Goal: Task Accomplishment & Management: Manage account settings

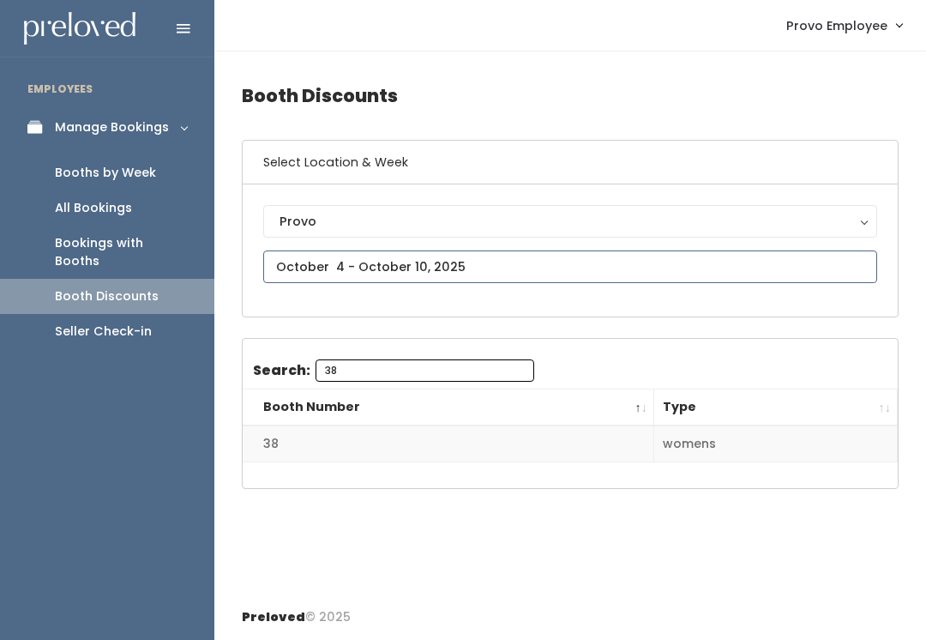
click at [839, 252] on input "text" at bounding box center [570, 266] width 614 height 33
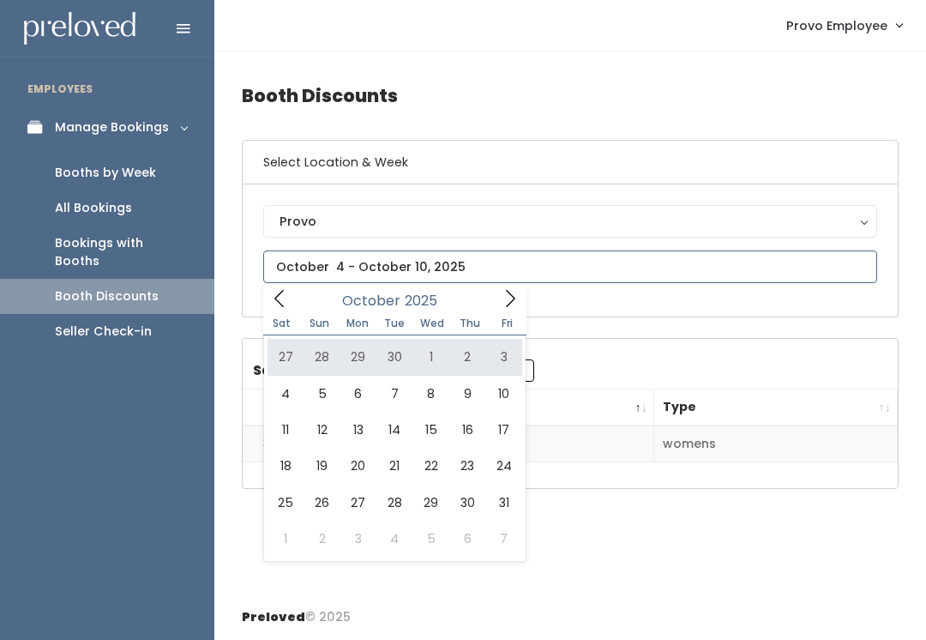
type input "September 27 to October 3"
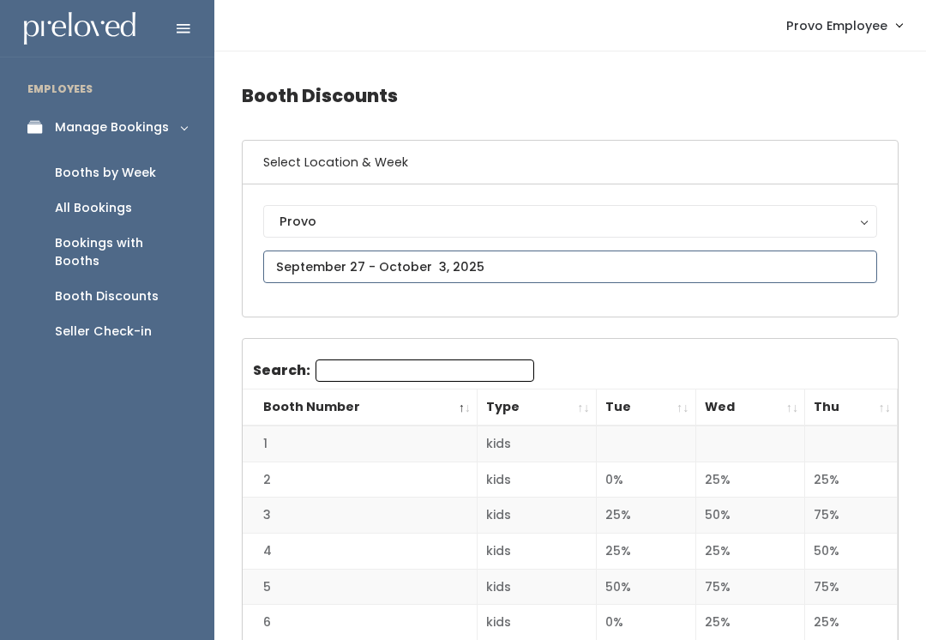
click at [608, 258] on input "text" at bounding box center [570, 266] width 614 height 33
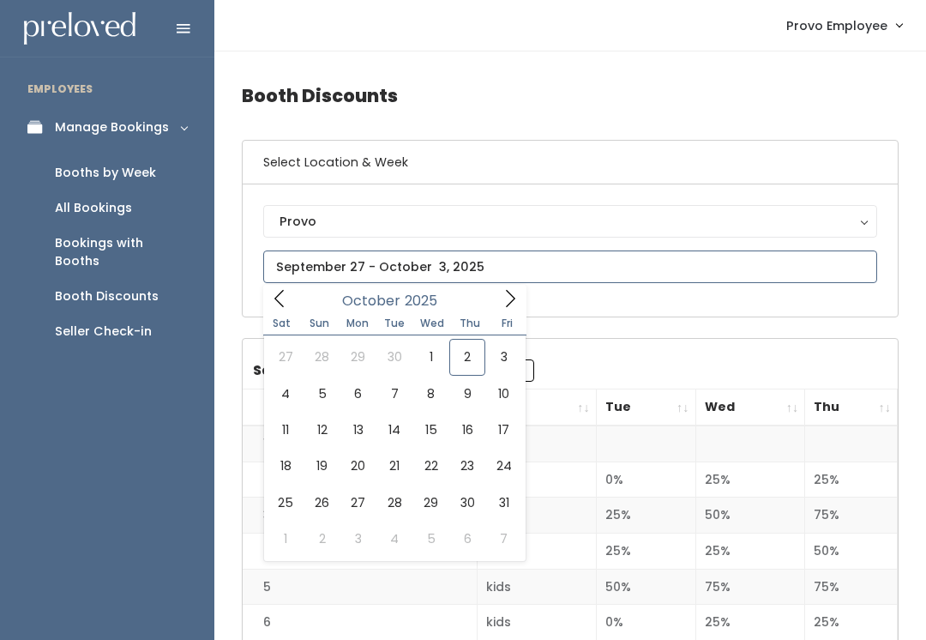
type input "[DATE] to [DATE]"
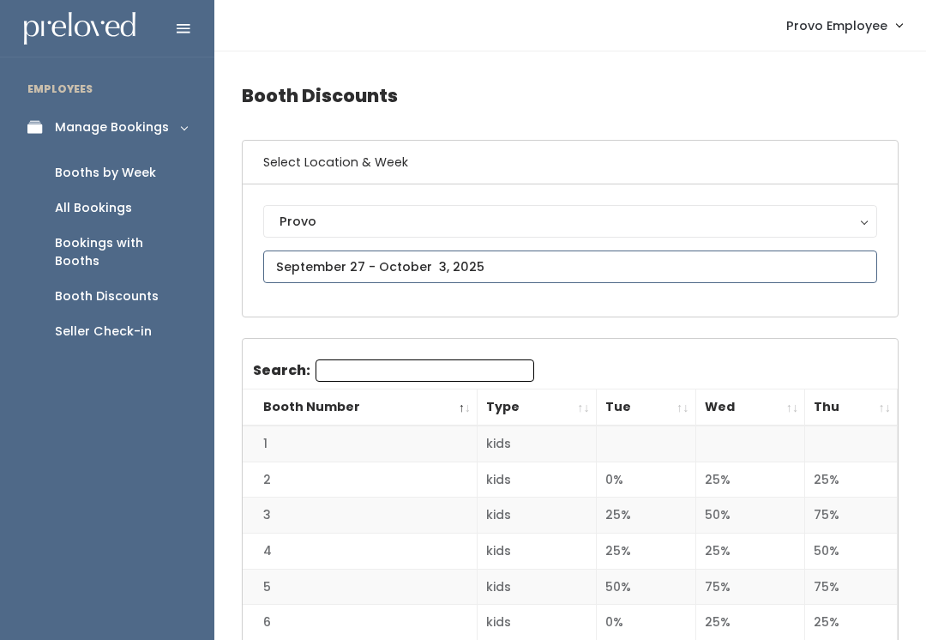
click at [578, 262] on input "text" at bounding box center [570, 266] width 614 height 33
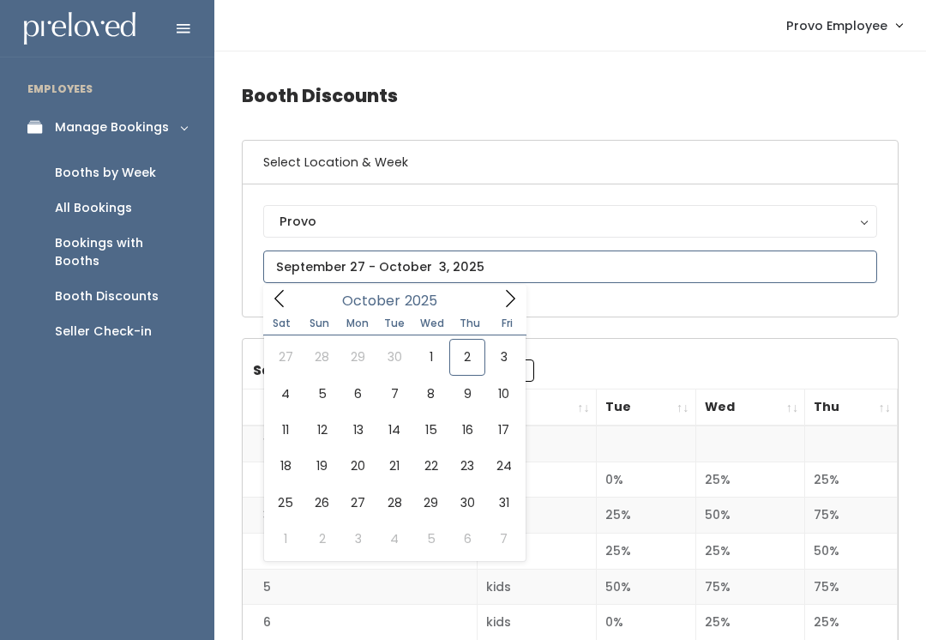
click at [709, 266] on input "text" at bounding box center [570, 266] width 614 height 33
click at [278, 291] on icon at bounding box center [279, 298] width 19 height 19
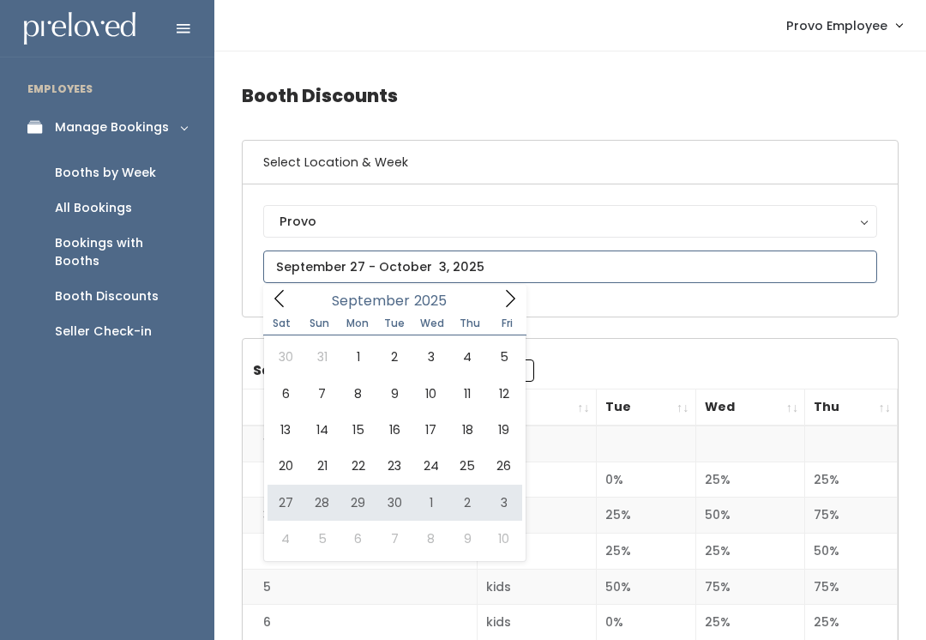
type input "September 27 to October 3"
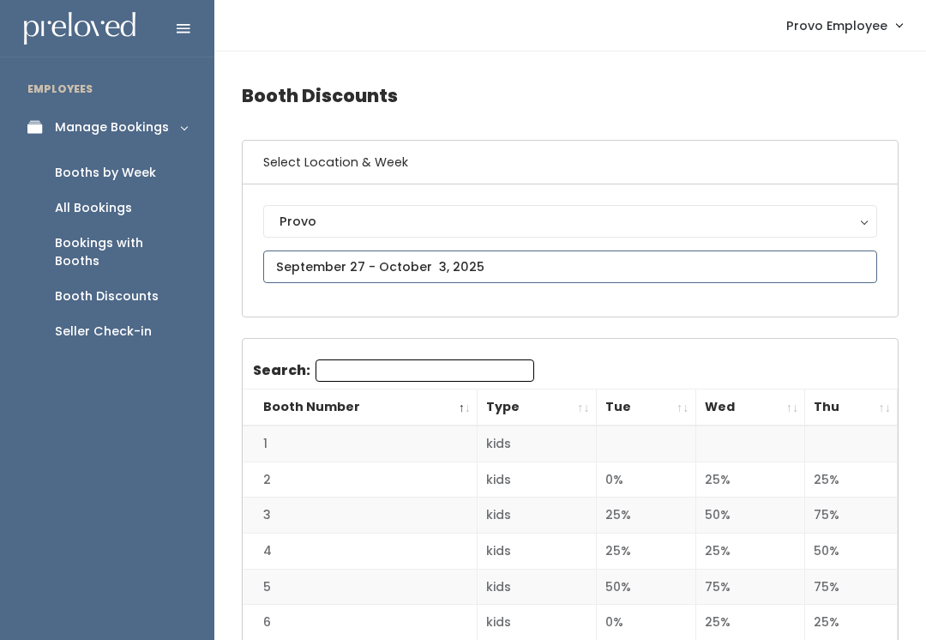
click at [653, 256] on input "text" at bounding box center [570, 266] width 614 height 33
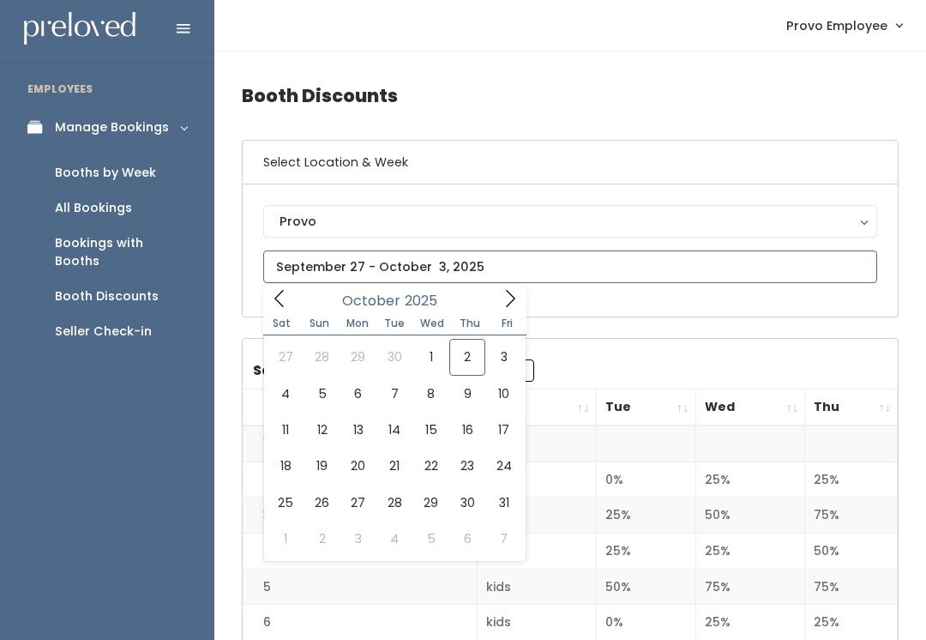
click at [280, 304] on icon at bounding box center [278, 298] width 9 height 17
type input "September 6 to September 12"
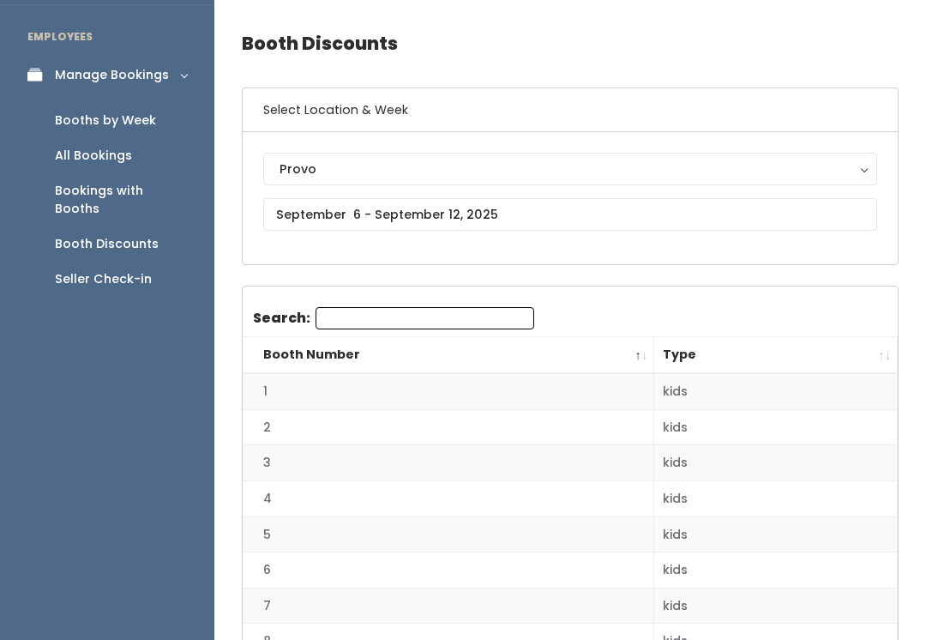
scroll to position [51, 0]
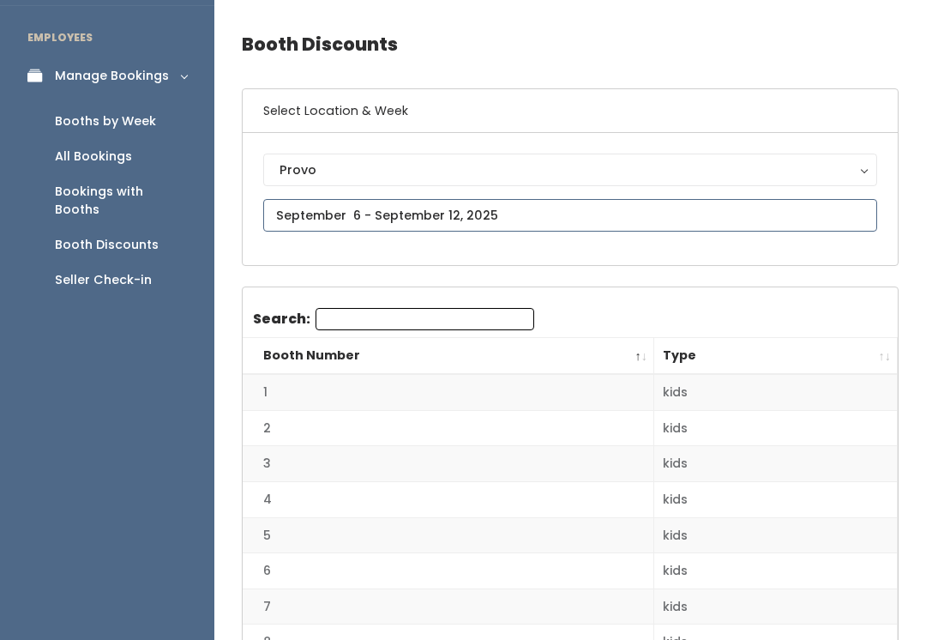
click at [595, 199] on input "text" at bounding box center [570, 215] width 614 height 33
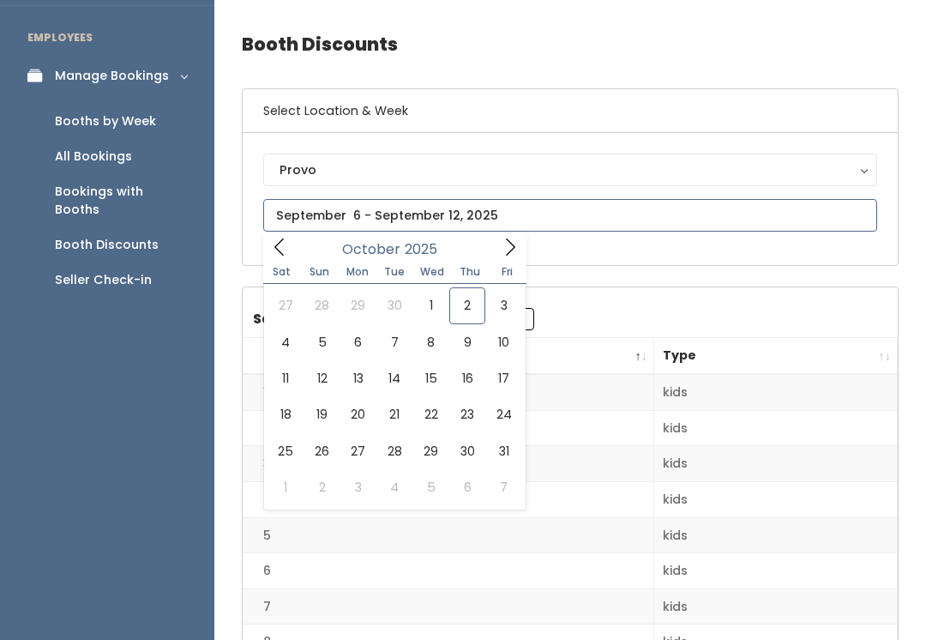
scroll to position [51, 0]
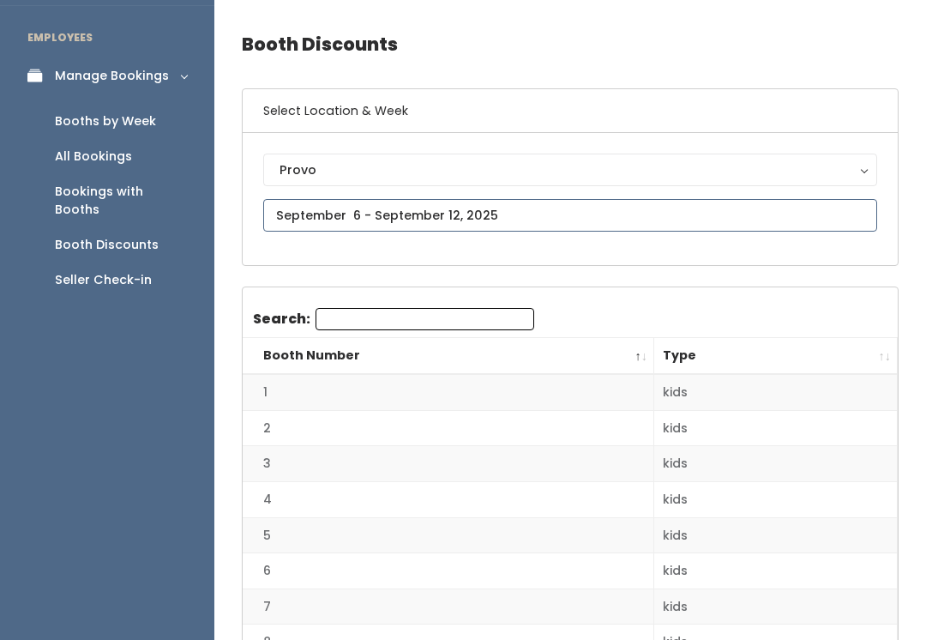
type input "[DATE] to [DATE]"
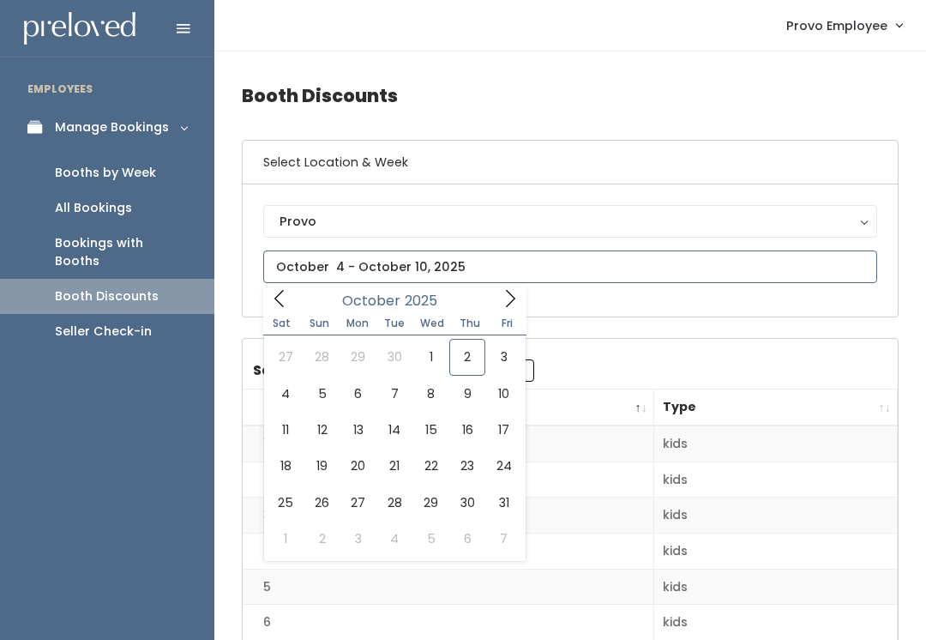
type input "September 27 to October 3"
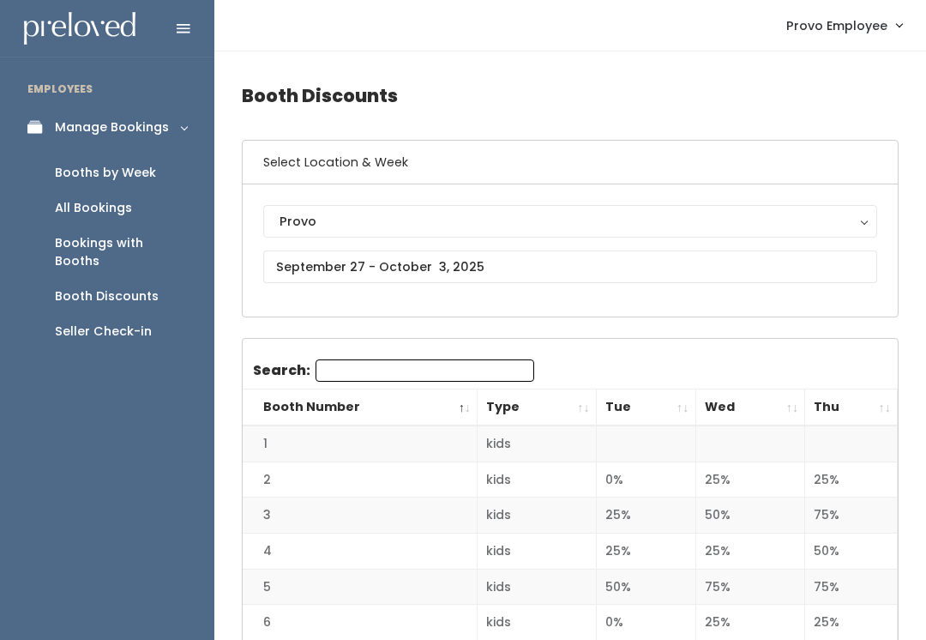
click at [96, 206] on div "All Bookings" at bounding box center [93, 208] width 77 height 18
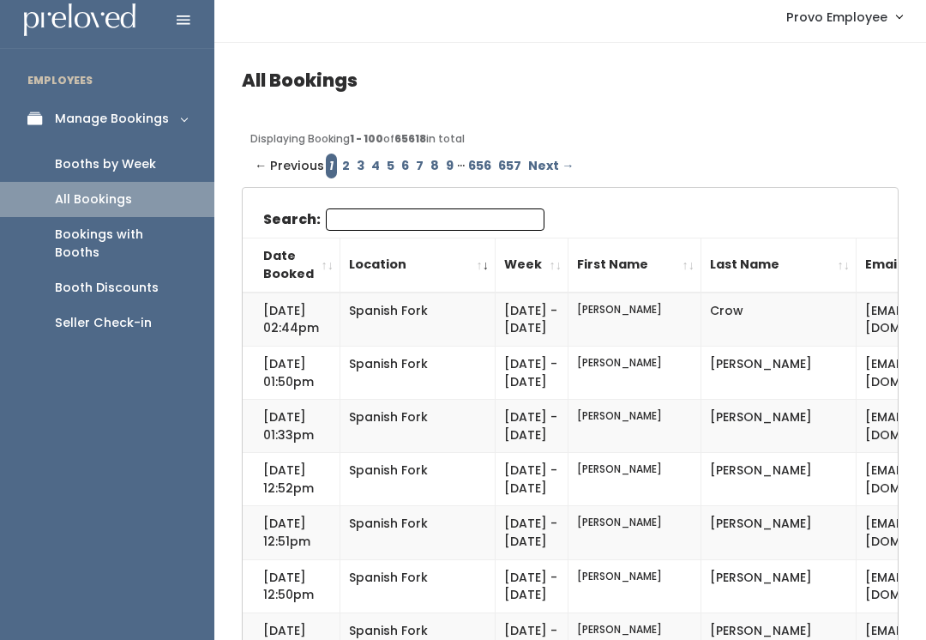
scroll to position [15, 0]
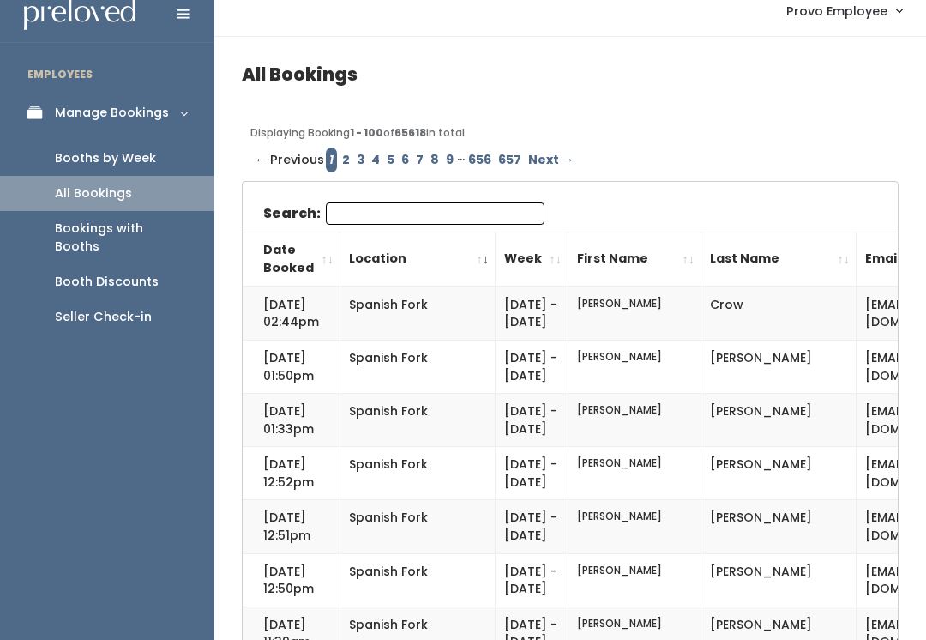
click at [149, 167] on link "Booths by Week" at bounding box center [107, 158] width 214 height 35
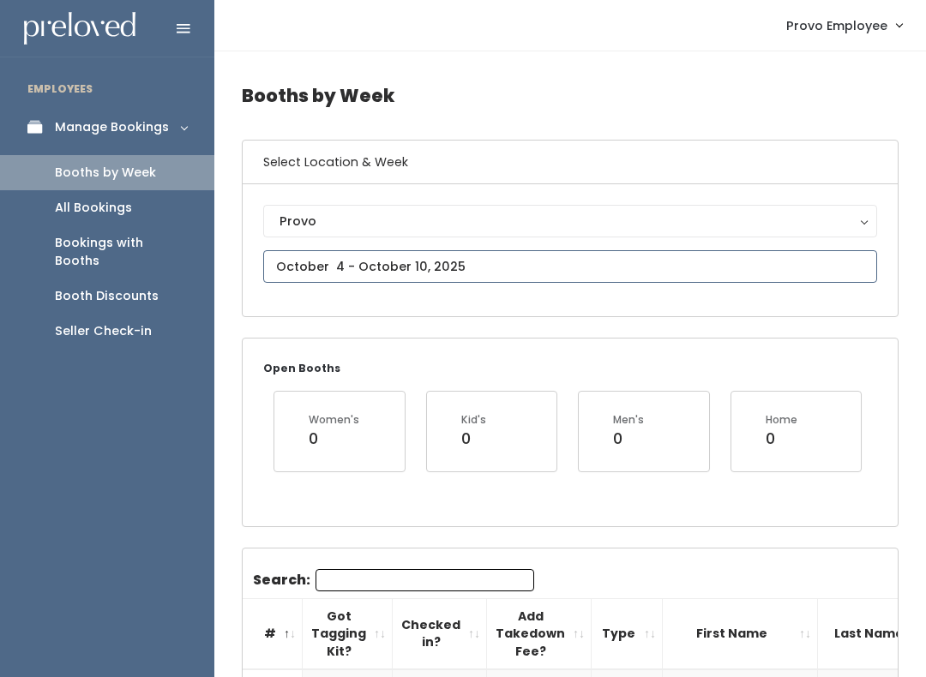
click at [556, 263] on input "text" at bounding box center [570, 266] width 614 height 33
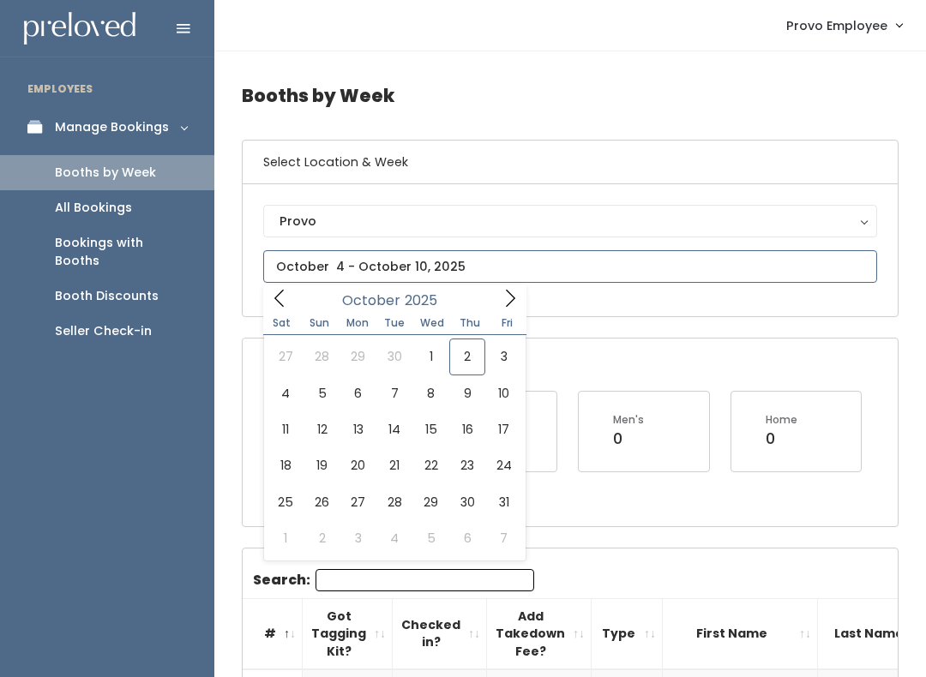
click at [279, 300] on icon at bounding box center [279, 298] width 19 height 19
type input "September 6 to September 12"
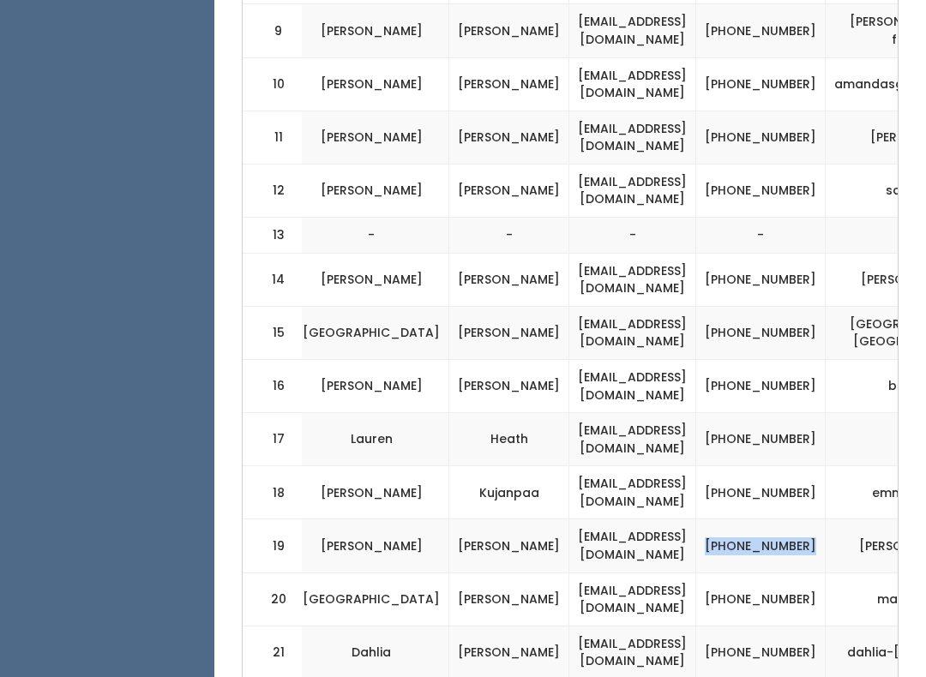
scroll to position [0, 368]
click at [697, 573] on td "madisudekum@gmail.com" at bounding box center [633, 599] width 127 height 53
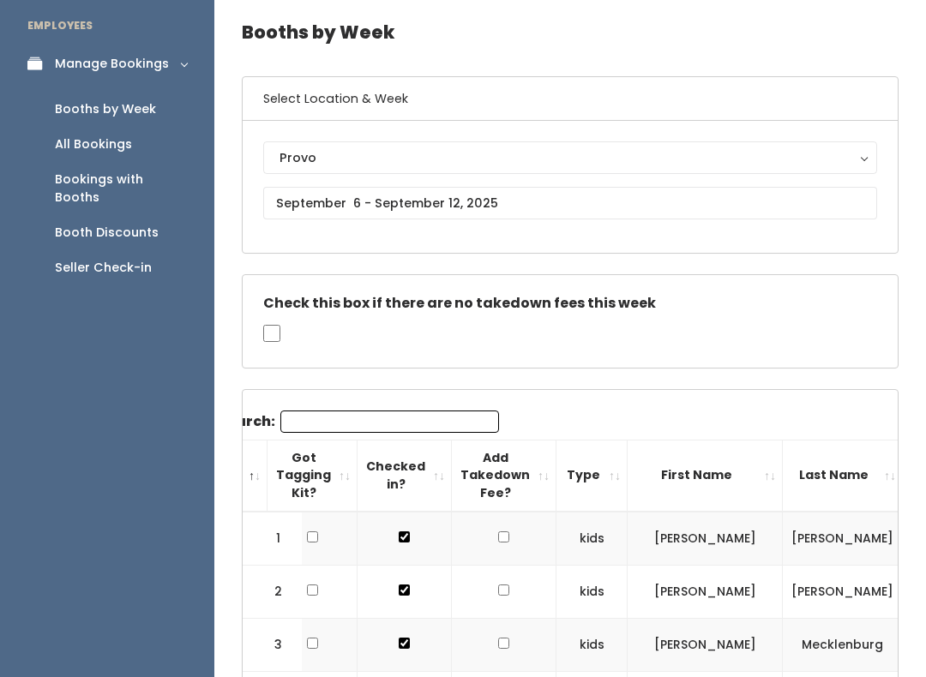
scroll to position [69, 0]
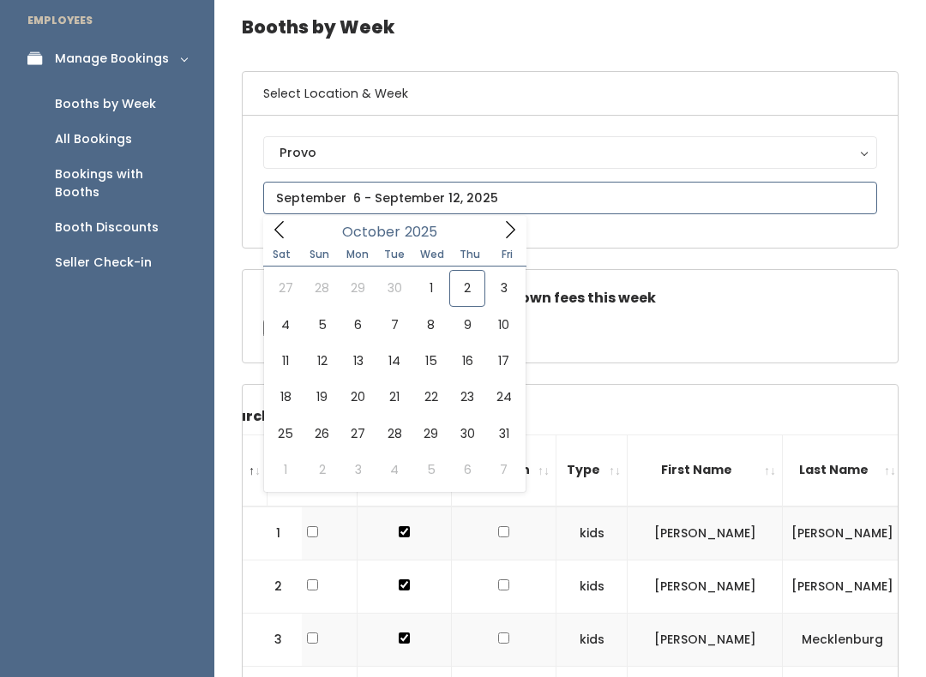
type input "October 4 to October 10"
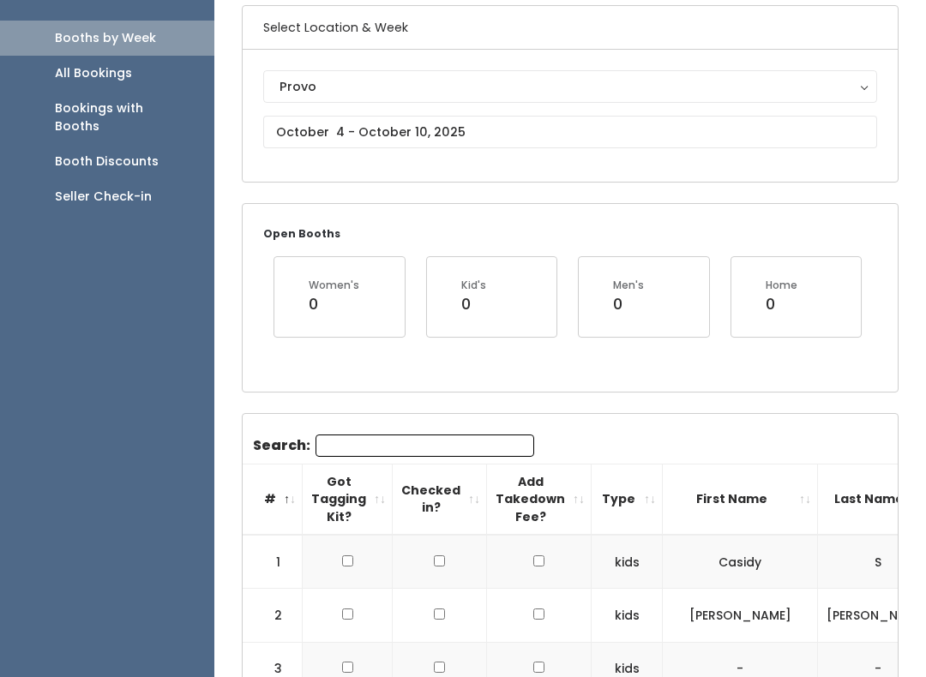
scroll to position [110, 0]
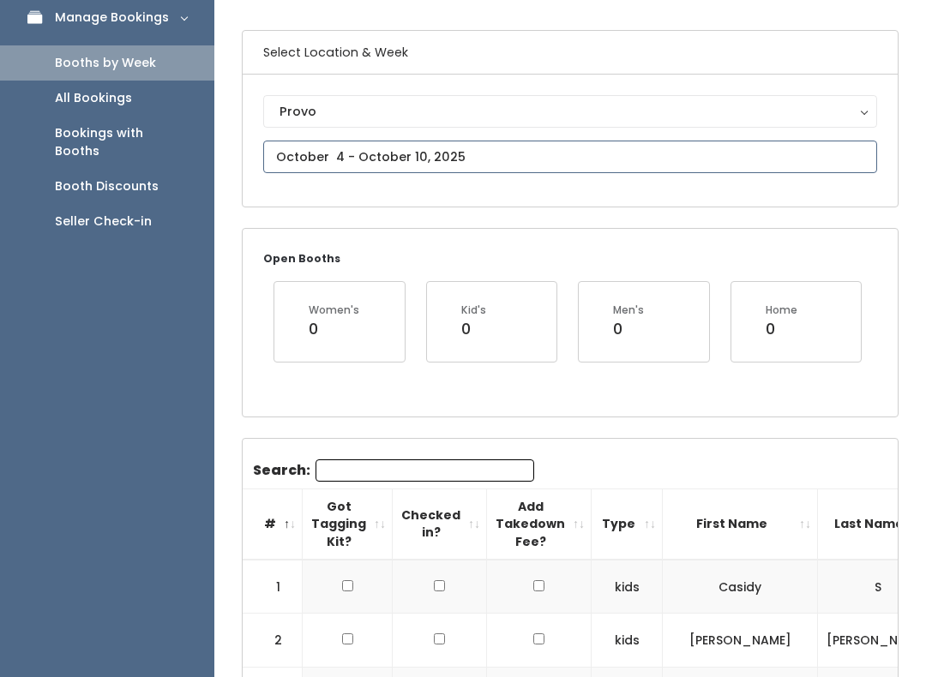
click at [496, 152] on input "text" at bounding box center [570, 157] width 614 height 33
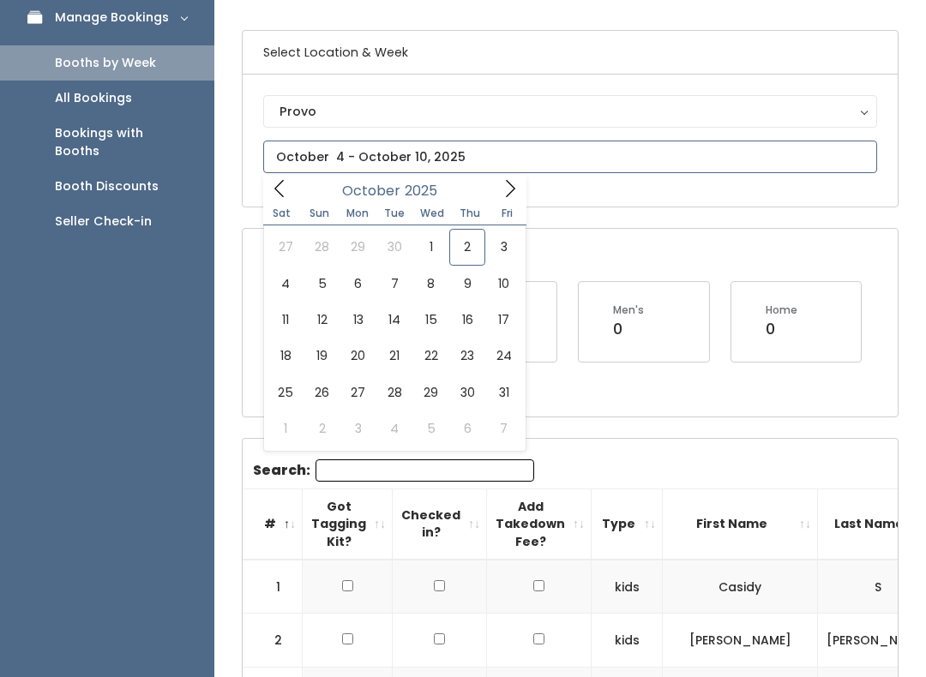
type input "October 4 to October 10"
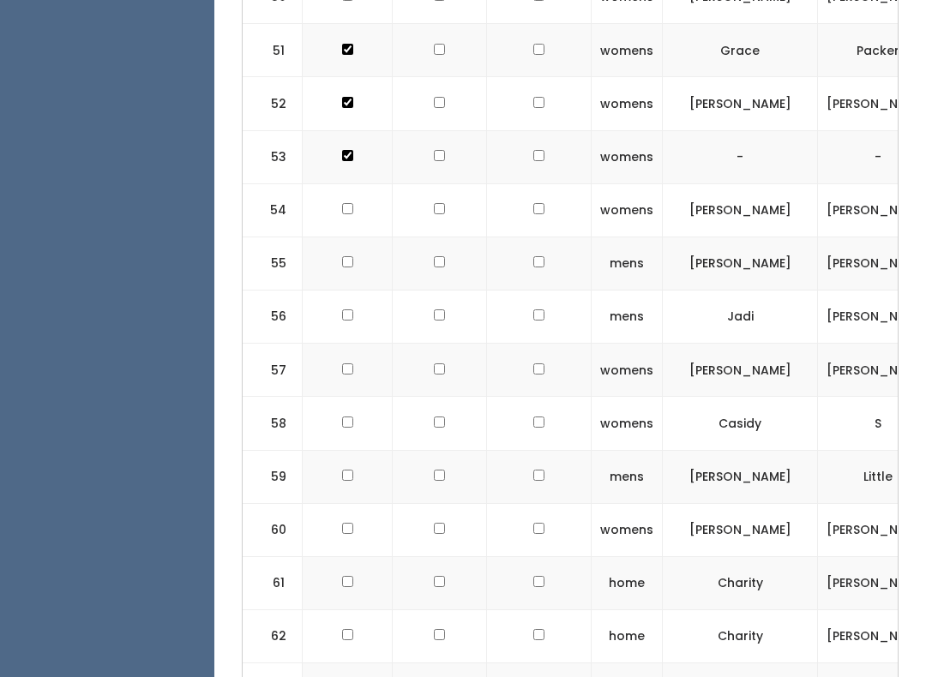
scroll to position [3459, 0]
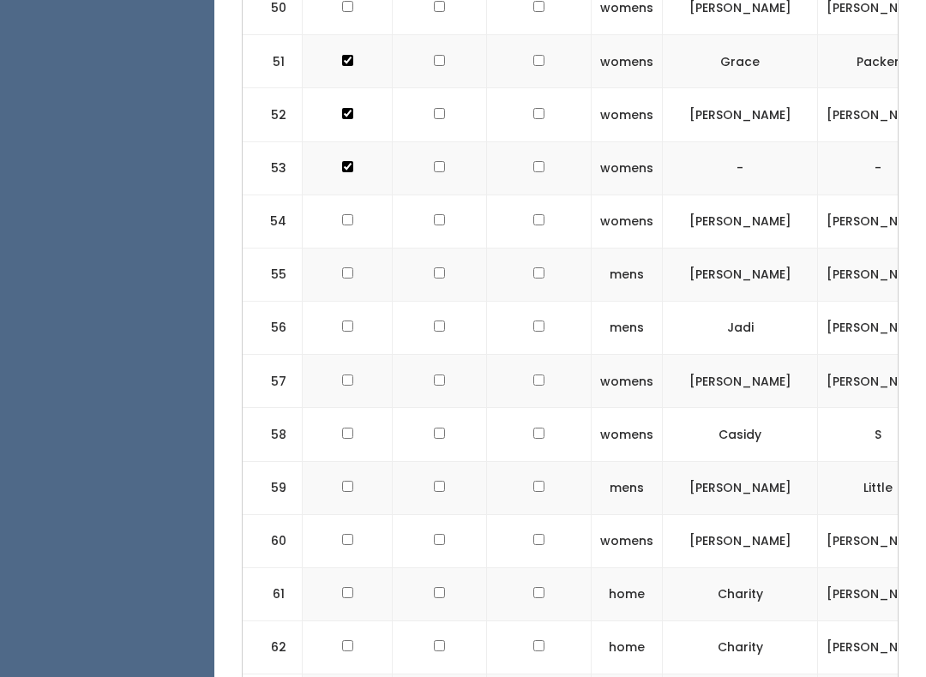
checkbox input "true"
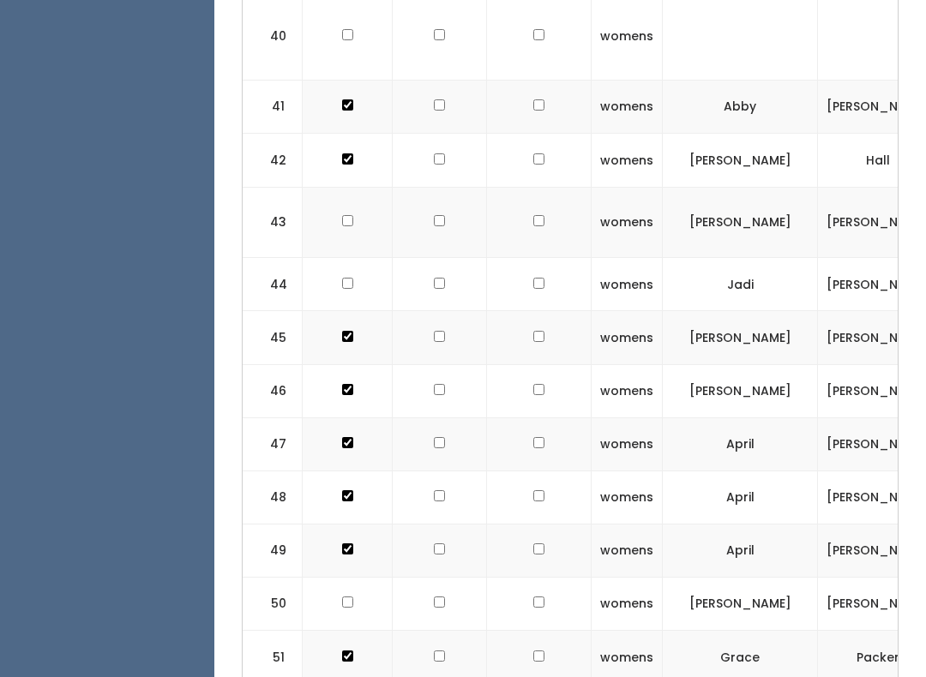
scroll to position [0, 0]
click at [342, 597] on input "checkbox" at bounding box center [347, 602] width 11 height 11
checkbox input "true"
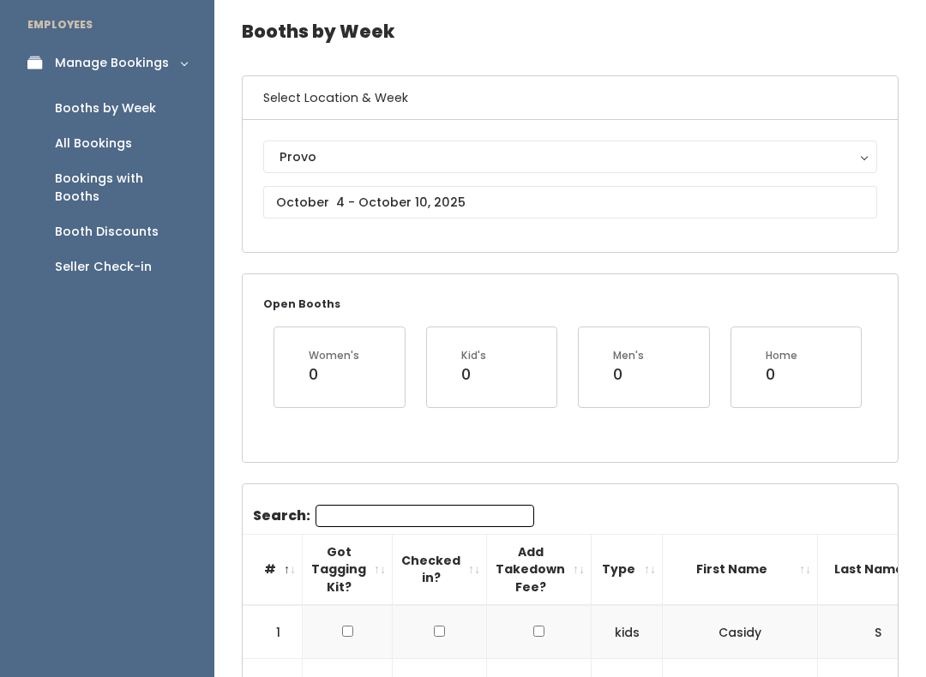
scroll to position [69, 0]
